Goal: Task Accomplishment & Management: Complete application form

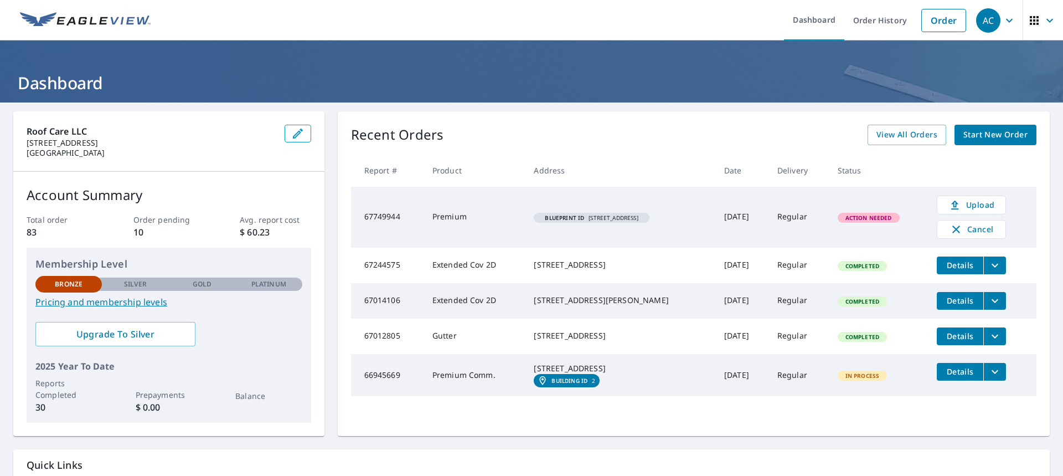
click at [597, 216] on span "Blueprint ID [STREET_ADDRESS]" at bounding box center [591, 218] width 106 height 6
click at [873, 220] on span "Action Needed" at bounding box center [869, 218] width 60 height 8
click at [947, 195] on link "Upload" at bounding box center [971, 204] width 69 height 19
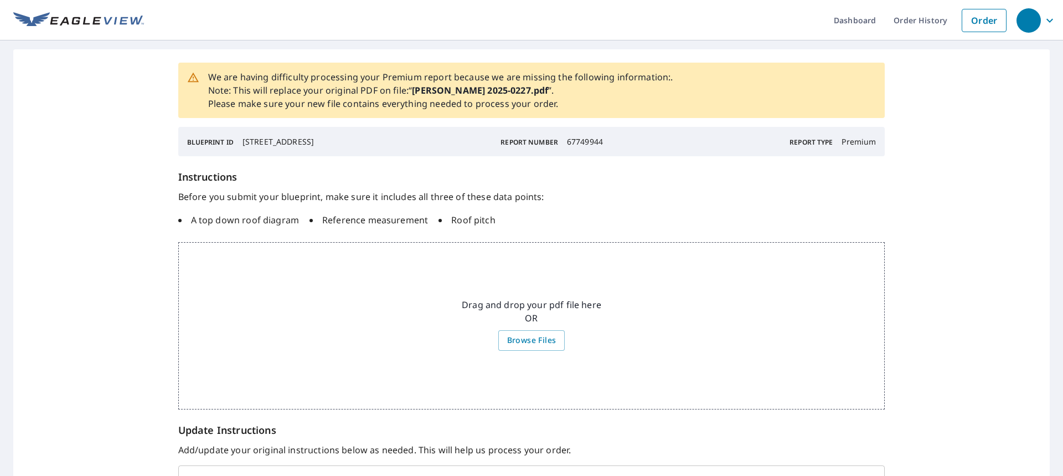
drag, startPoint x: 512, startPoint y: 98, endPoint x: 501, endPoint y: 97, distance: 10.5
click at [512, 97] on p "We are having difficulty processing your Premium report because we are missing …" at bounding box center [440, 90] width 465 height 40
click at [392, 217] on li "Reference measurement" at bounding box center [368, 219] width 118 height 13
click at [460, 89] on strong "Brosius 2025-0227.pdf" at bounding box center [480, 90] width 136 height 12
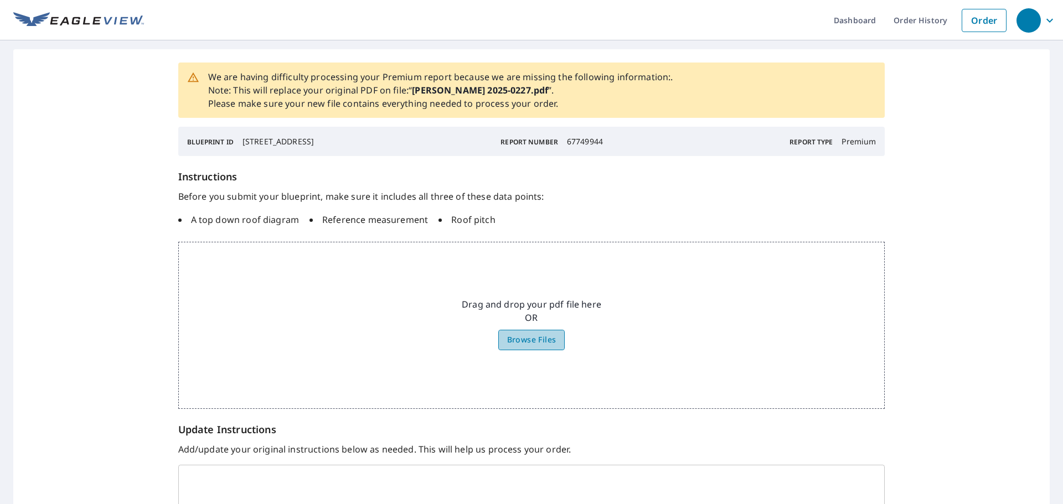
click at [522, 340] on span "Browse Files" at bounding box center [531, 340] width 49 height 14
click at [0, 0] on input "Browse Files" at bounding box center [0, 0] width 0 height 0
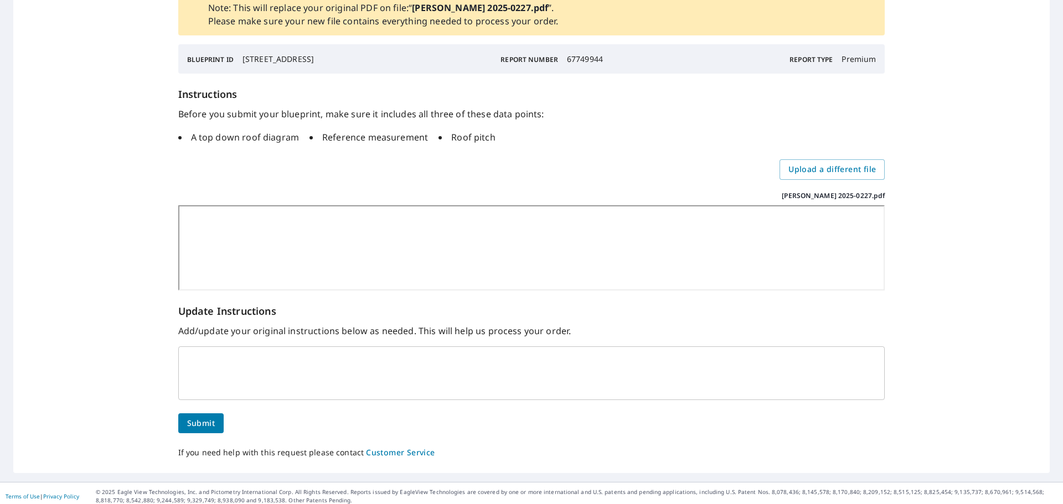
scroll to position [117, 0]
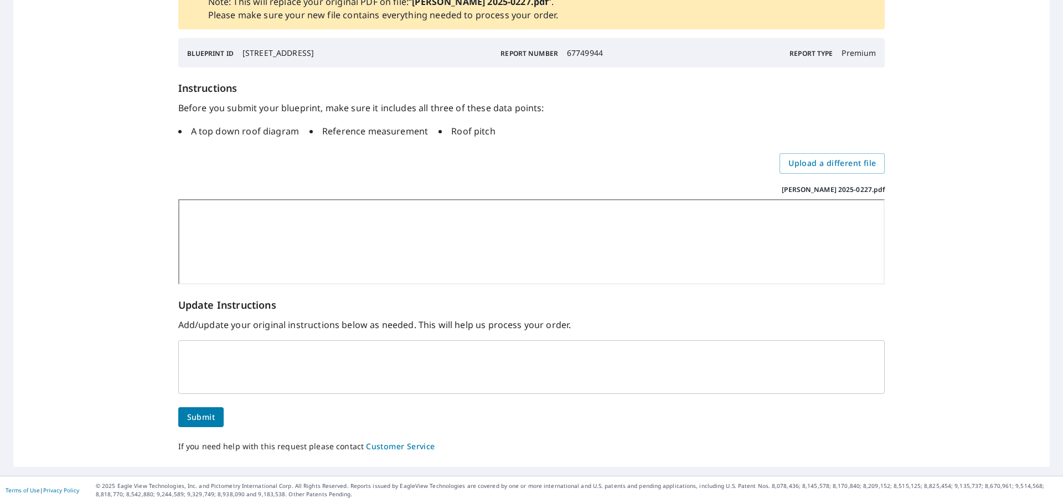
click at [265, 348] on div "x ​" at bounding box center [531, 367] width 707 height 54
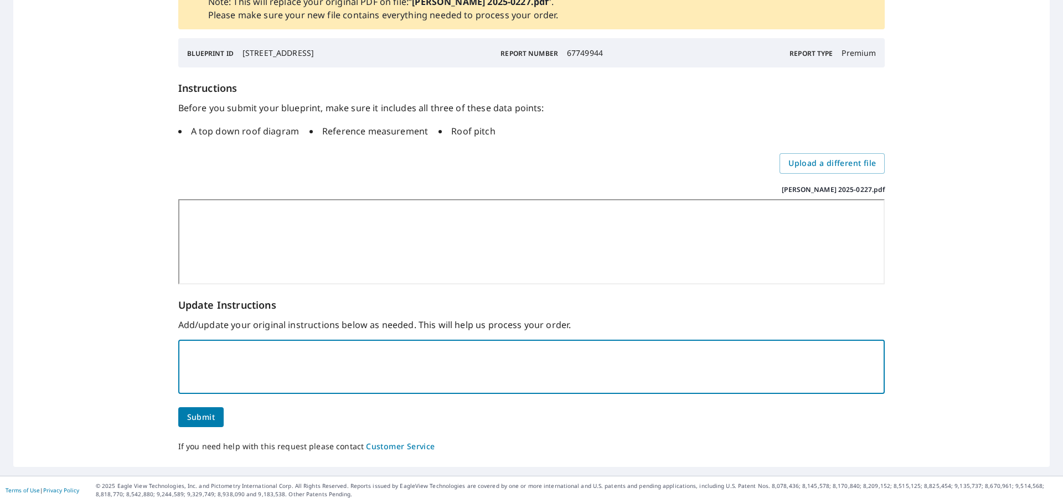
click at [213, 411] on button "Submit" at bounding box center [200, 417] width 45 height 20
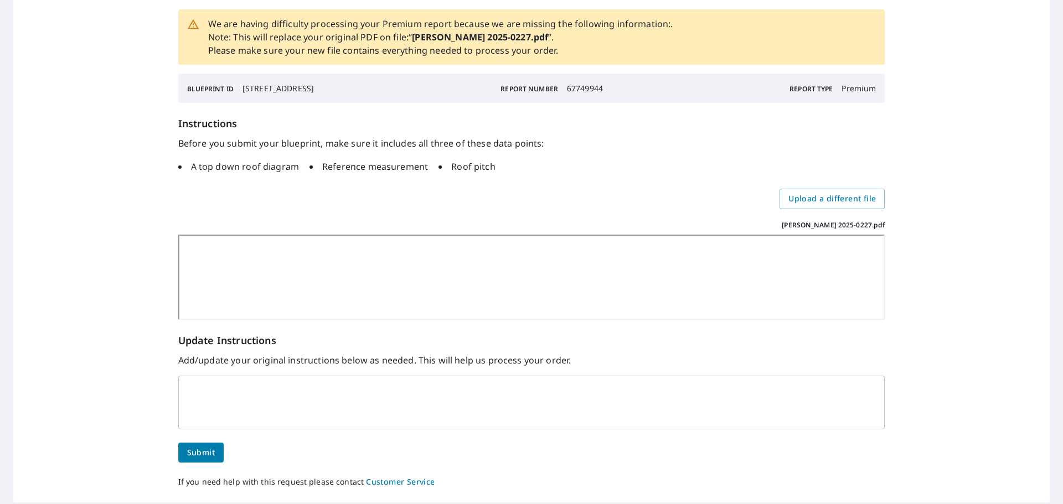
scroll to position [61, 0]
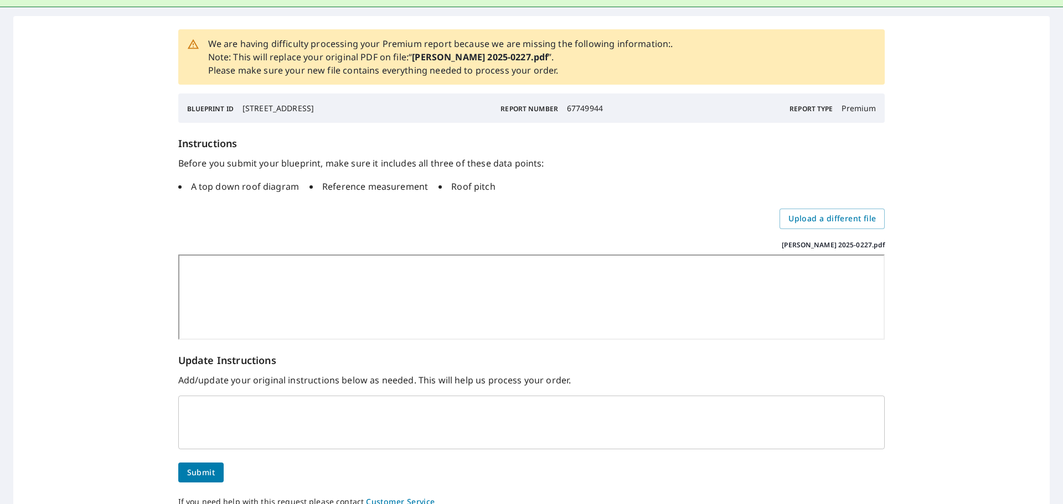
click at [208, 475] on span "Submit" at bounding box center [201, 473] width 28 height 14
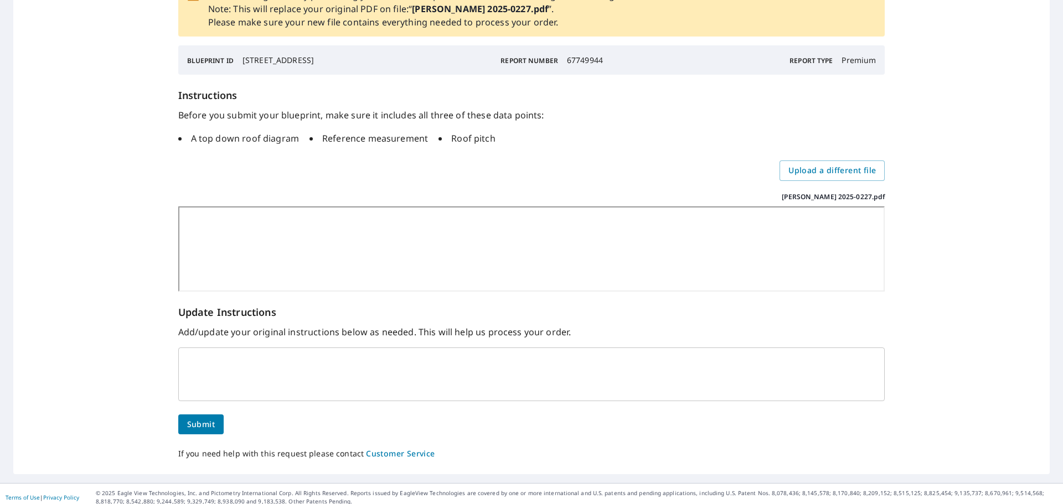
scroll to position [116, 0]
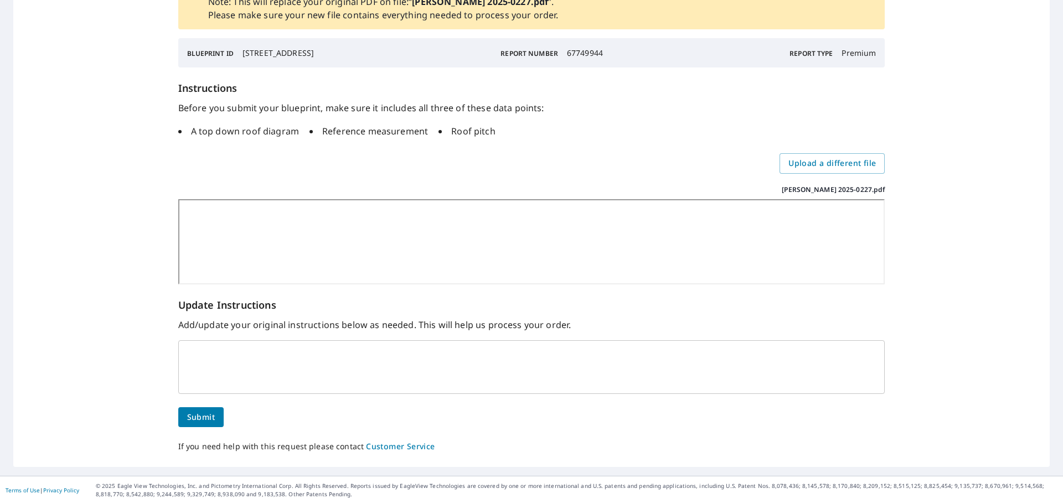
click at [212, 410] on button "Submit" at bounding box center [200, 417] width 45 height 20
click at [207, 411] on span "Submit" at bounding box center [201, 418] width 28 height 14
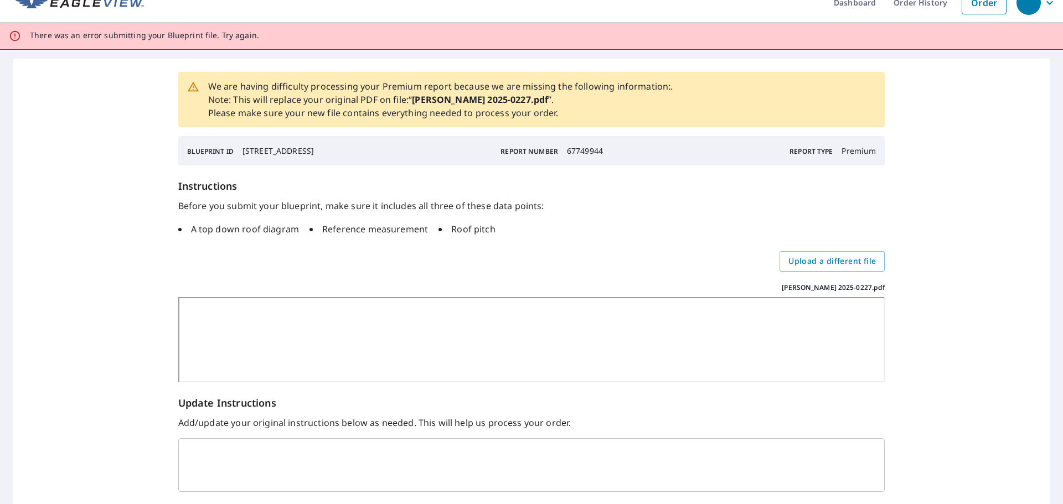
scroll to position [0, 0]
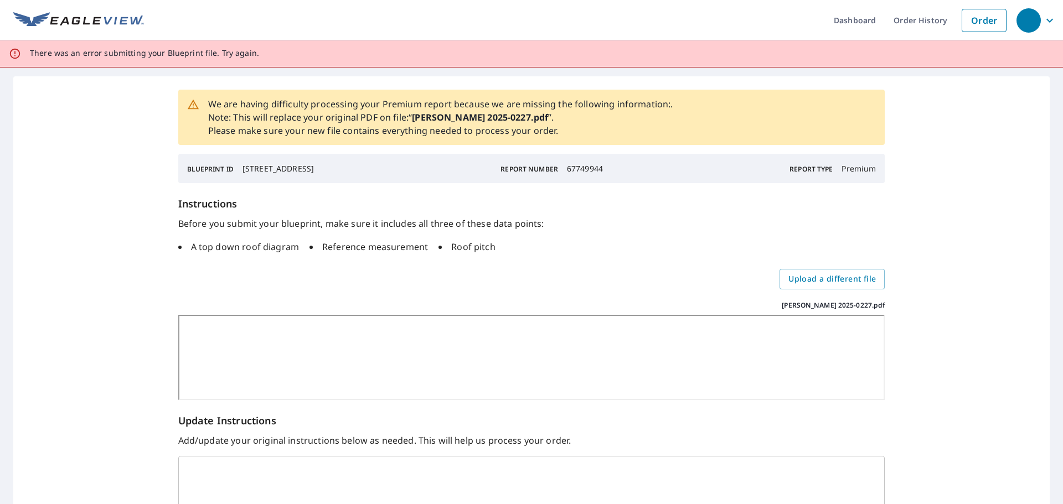
click at [522, 127] on p "We are having difficulty processing your Premium report because we are missing …" at bounding box center [440, 117] width 465 height 40
